Goal: Check status: Check status

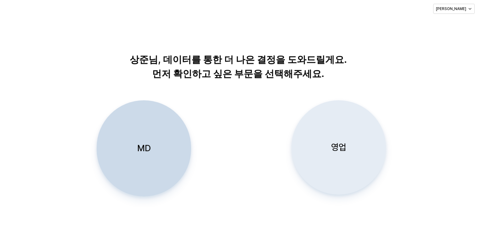
click at [345, 149] on p "영업" at bounding box center [338, 148] width 15 height 12
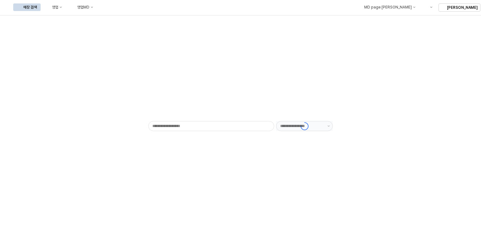
type input "******"
click at [66, 3] on button "영업" at bounding box center [54, 7] width 24 height 8
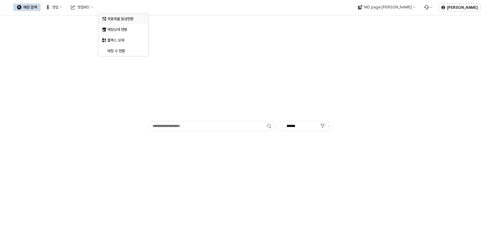
click at [118, 17] on div "목표매출 달성현황" at bounding box center [123, 18] width 33 height 5
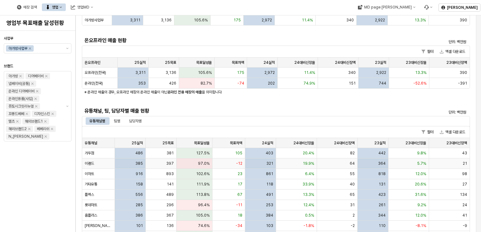
scroll to position [94, 0]
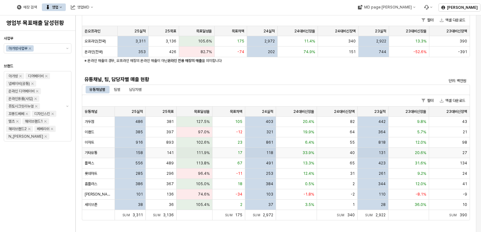
click at [110, 157] on div "기타유통" at bounding box center [98, 153] width 33 height 10
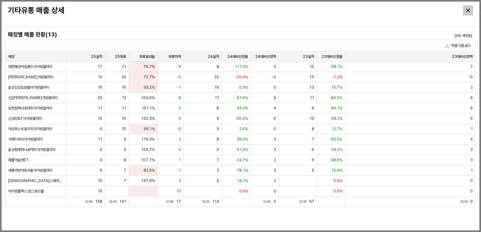
click at [471, 10] on div "Close" at bounding box center [467, 10] width 9 height 9
